Goal: Communication & Community: Answer question/provide support

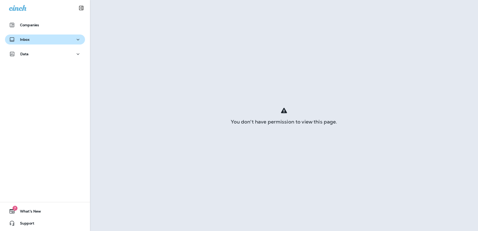
click at [28, 38] on p "Inbox" at bounding box center [25, 40] width 10 height 4
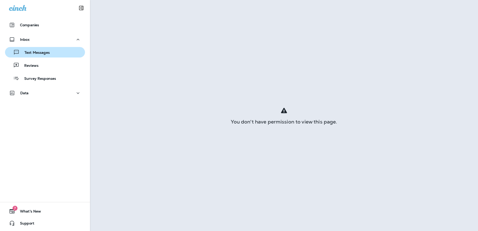
click at [38, 49] on div "Text Messages" at bounding box center [28, 53] width 43 height 8
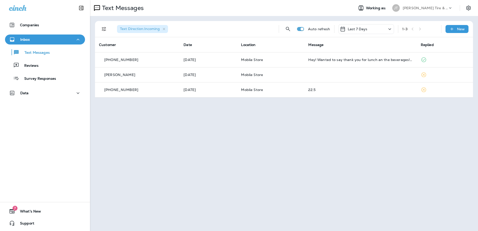
click at [366, 52] on th "Message" at bounding box center [360, 44] width 112 height 15
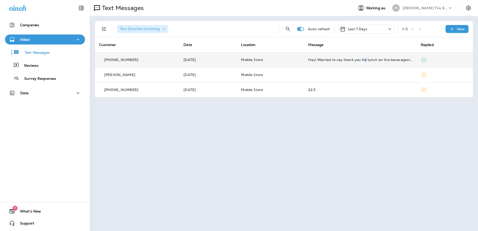
click at [366, 56] on td "Hey! Wanted to say thank you for lunch an the beverages! Appreciate it!" at bounding box center [360, 59] width 112 height 15
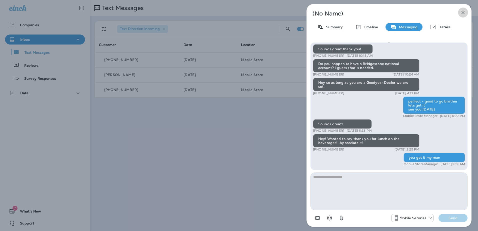
click at [464, 10] on icon "button" at bounding box center [463, 13] width 6 height 6
